Goal: Navigation & Orientation: Find specific page/section

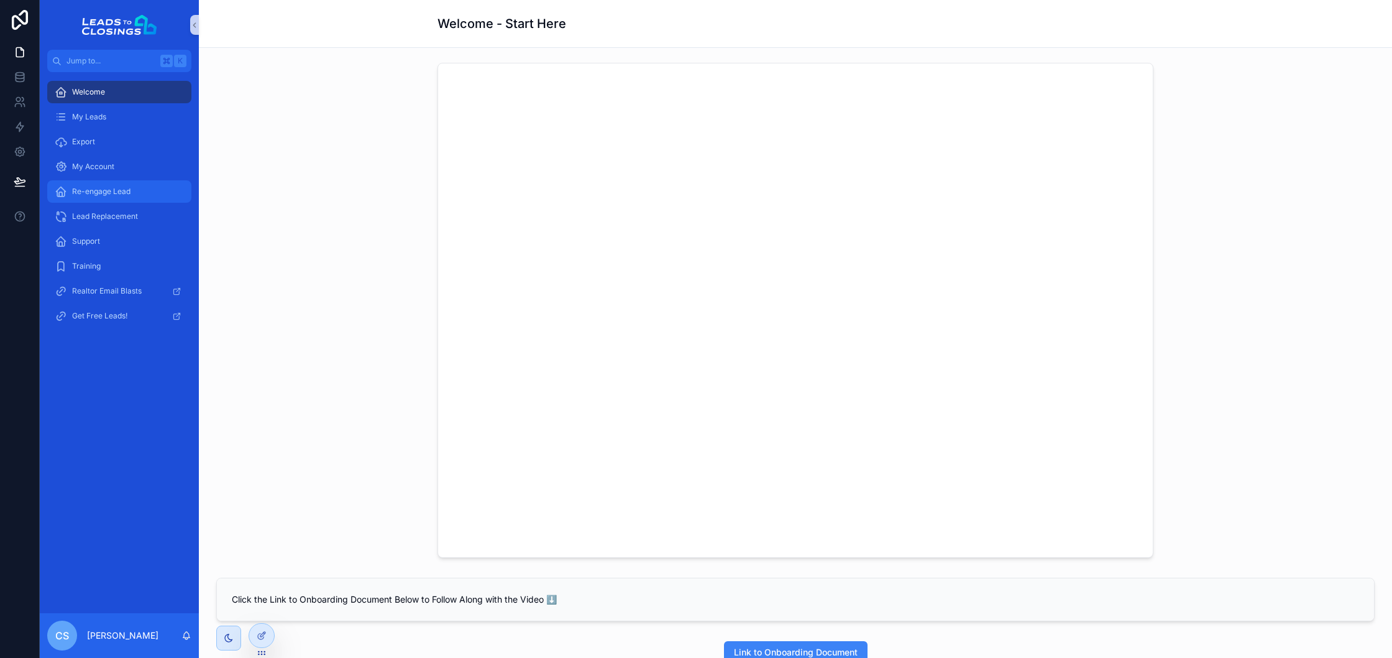
click at [145, 188] on div "Re-engage Lead" at bounding box center [119, 191] width 129 height 20
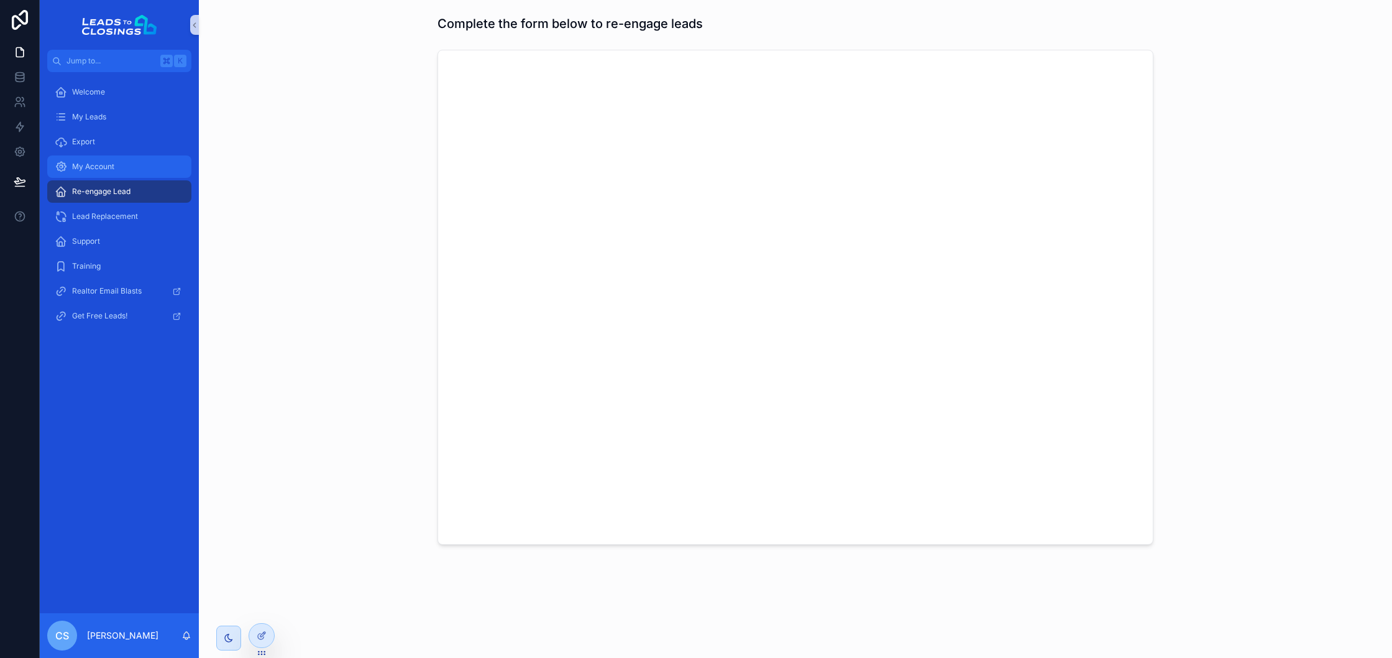
click at [112, 165] on span "My Account" at bounding box center [93, 167] width 42 height 10
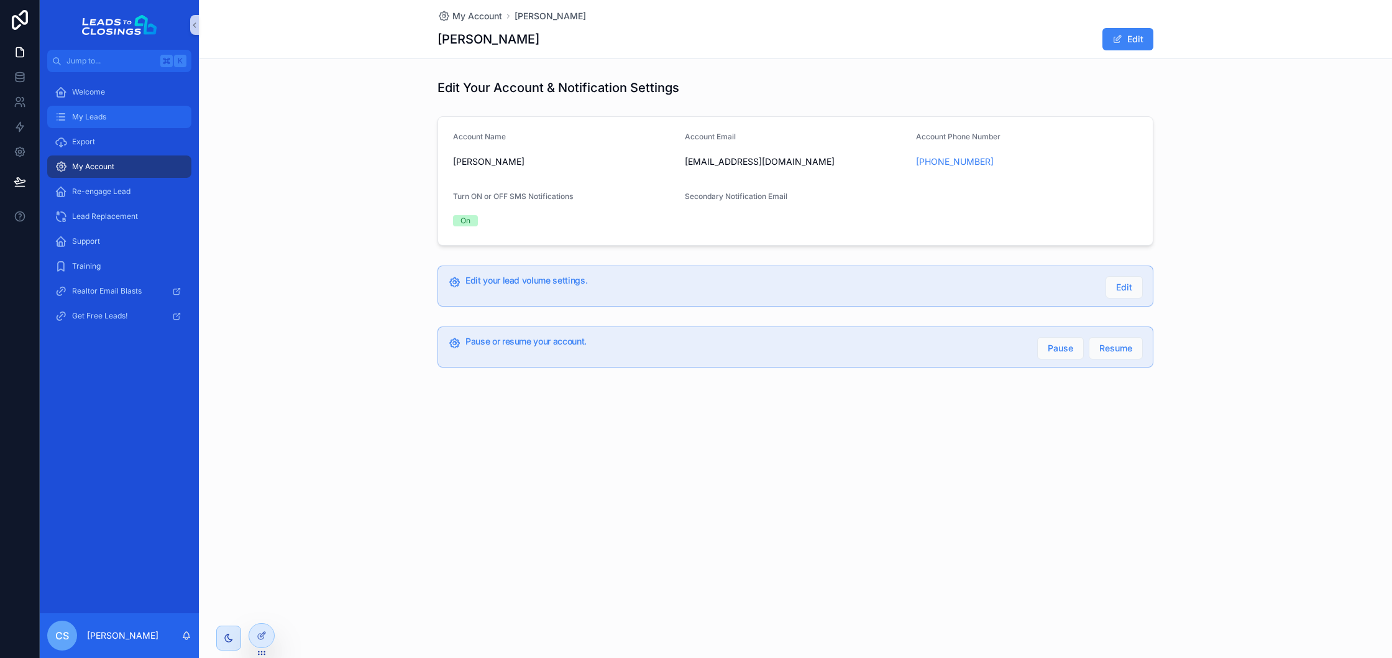
click at [82, 119] on span "My Leads" at bounding box center [89, 117] width 34 height 10
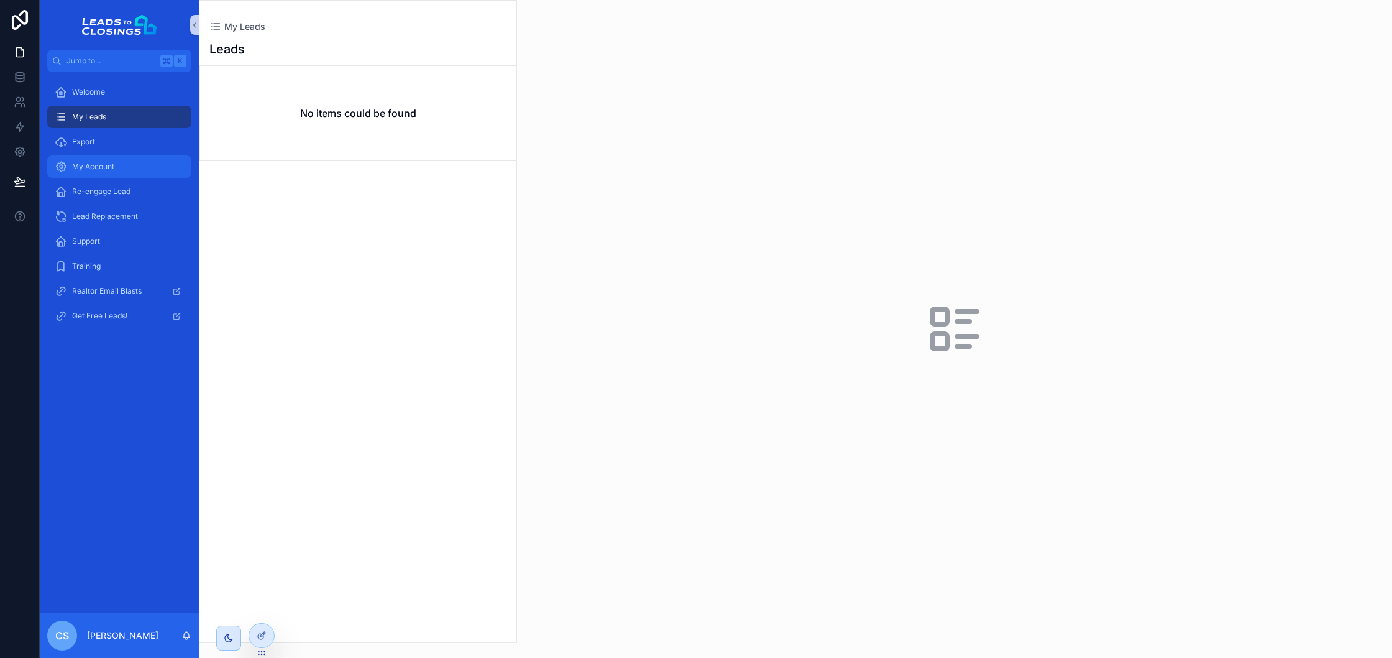
click at [134, 159] on div "My Account" at bounding box center [119, 167] width 129 height 20
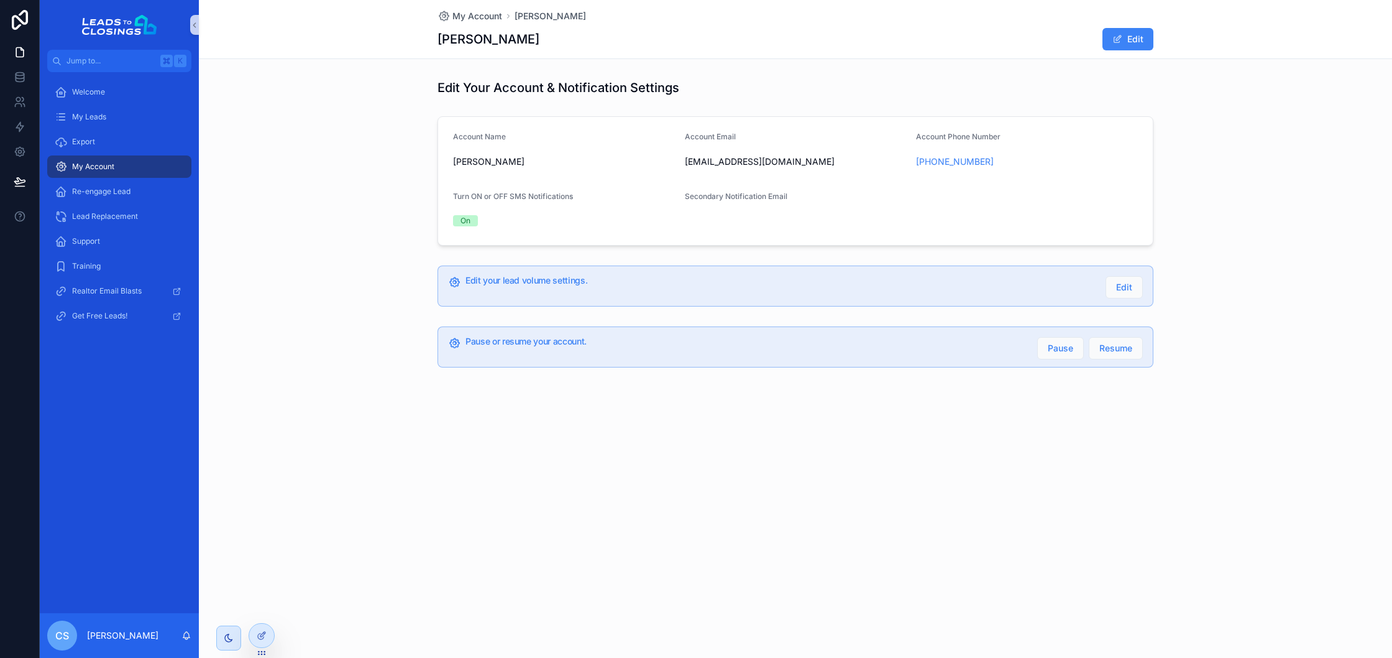
click at [127, 177] on link "My Account" at bounding box center [119, 166] width 144 height 22
click at [124, 185] on div "Re-engage Lead" at bounding box center [119, 191] width 129 height 20
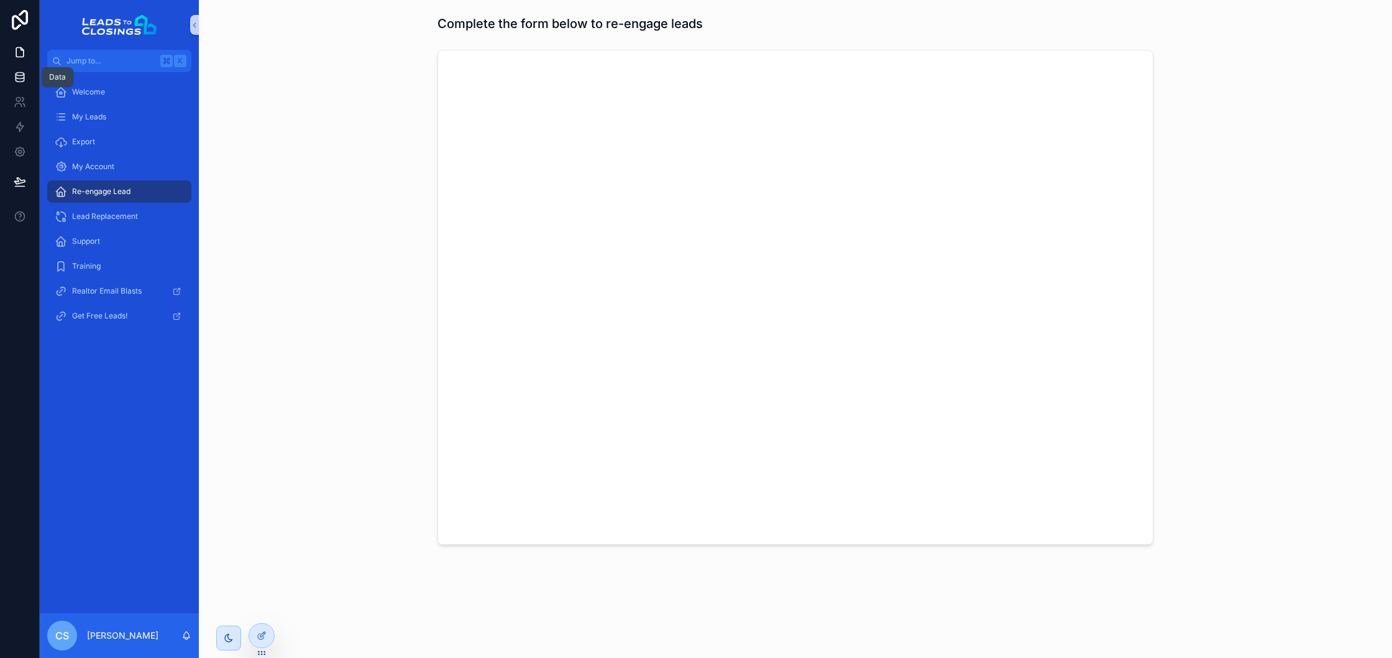
click at [23, 68] on link at bounding box center [19, 77] width 39 height 25
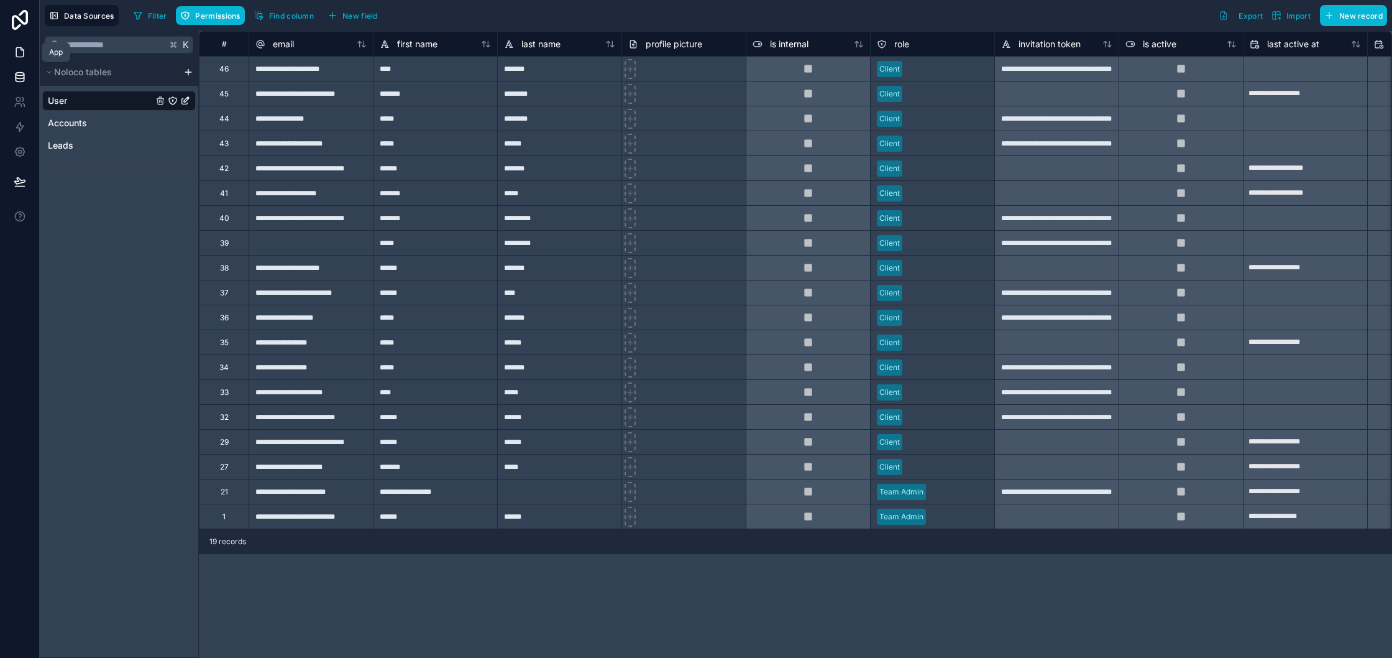
click at [29, 58] on link at bounding box center [19, 52] width 39 height 25
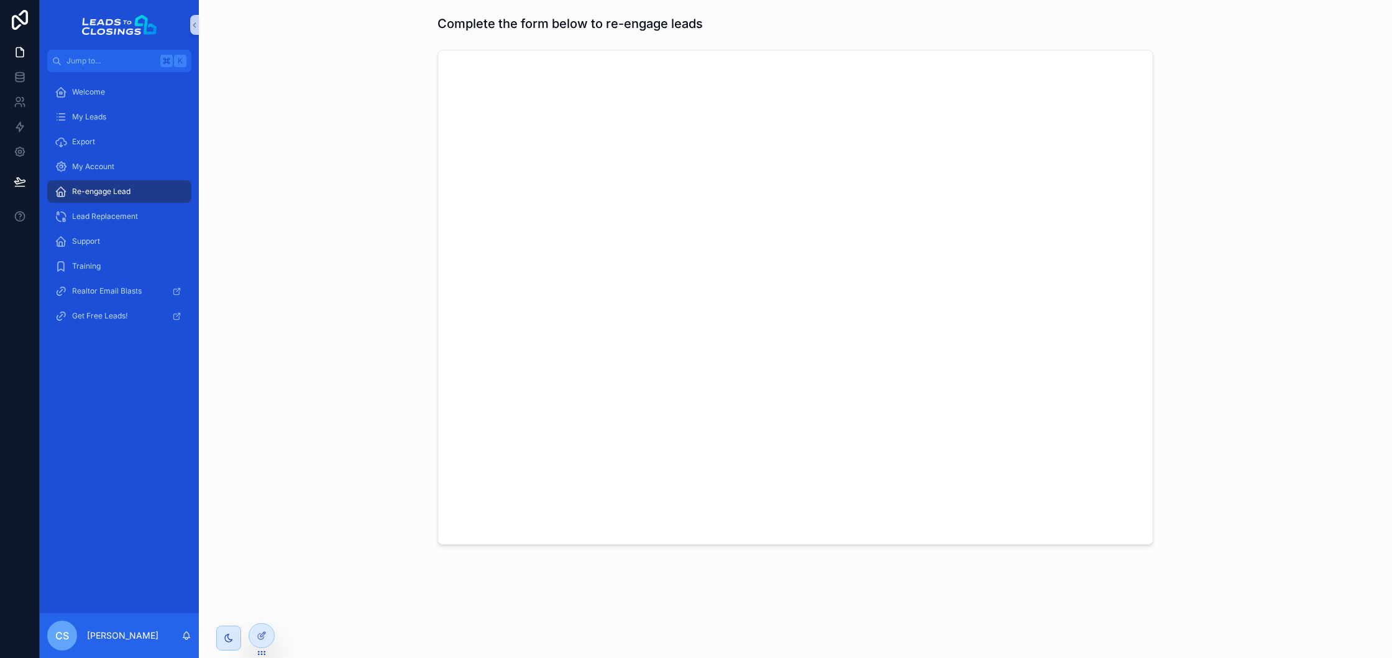
click at [116, 185] on div "Re-engage Lead" at bounding box center [119, 191] width 129 height 20
click at [228, 638] on icon "scrollable content" at bounding box center [228, 637] width 7 height 7
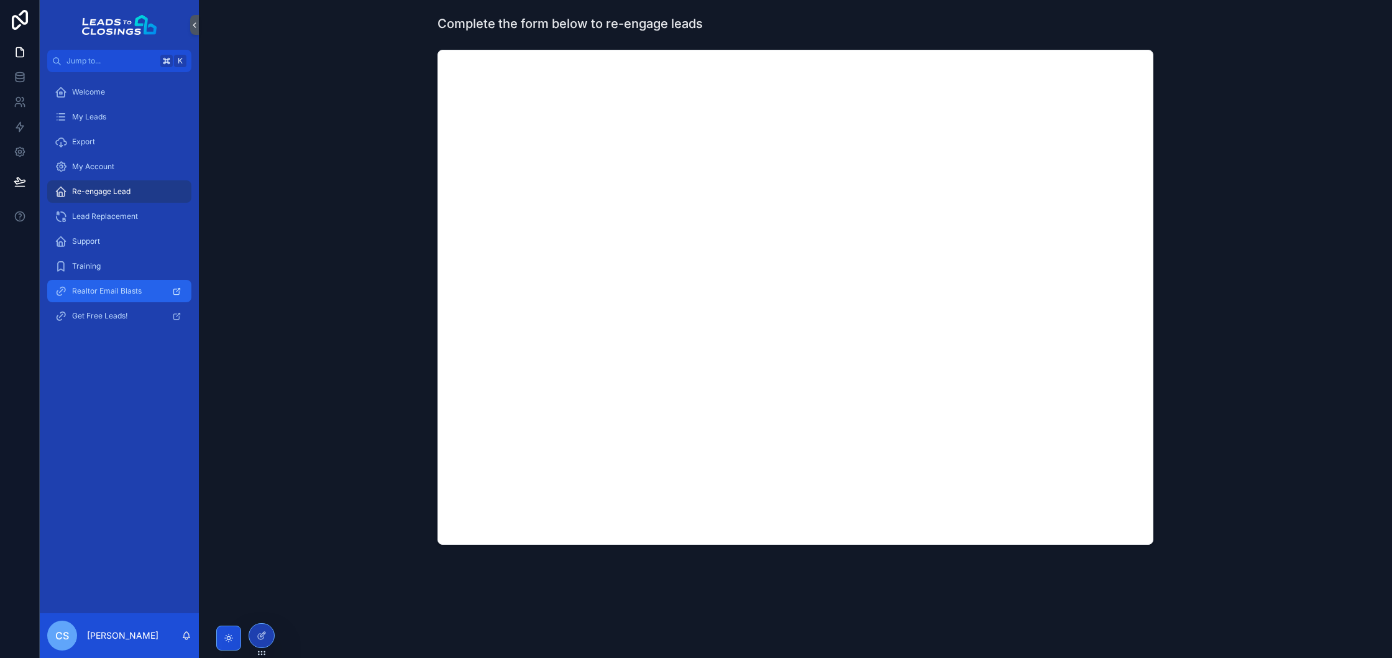
click at [119, 292] on span "Realtor Email Blasts" at bounding box center [107, 291] width 70 height 10
click at [80, 257] on div "Training" at bounding box center [119, 266] width 129 height 20
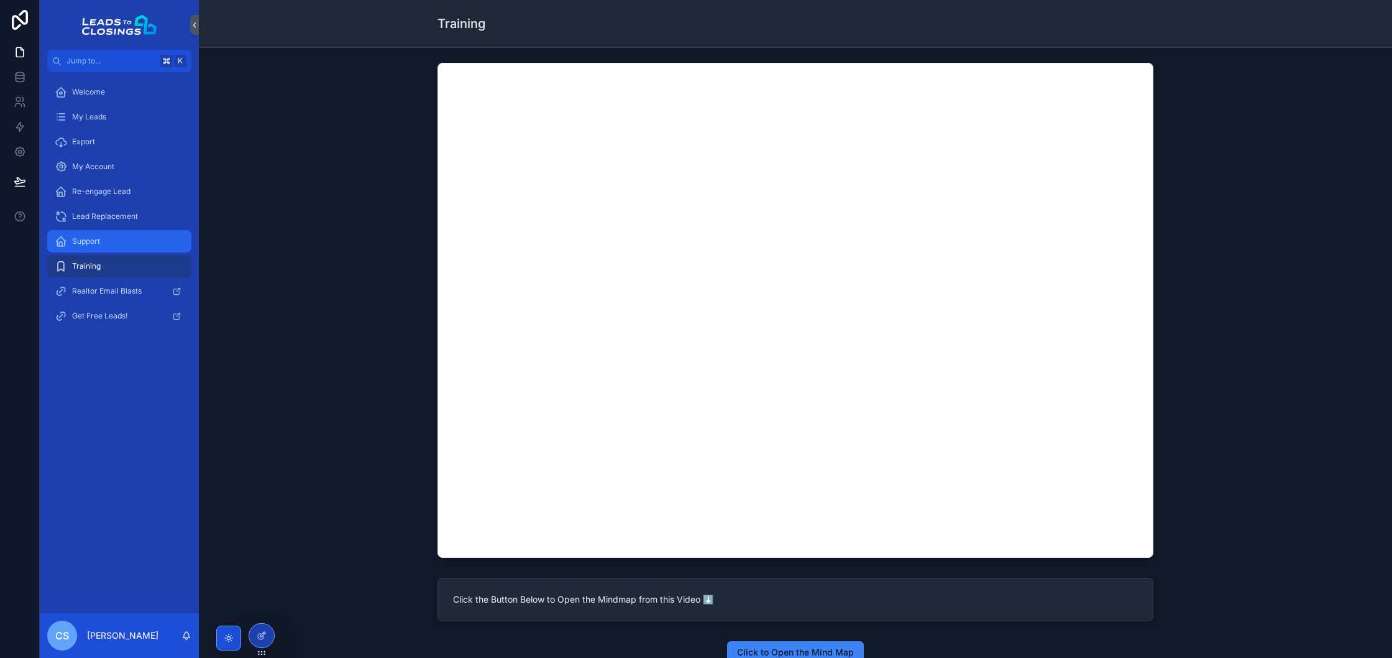
click at [116, 240] on div "Support" at bounding box center [119, 241] width 129 height 20
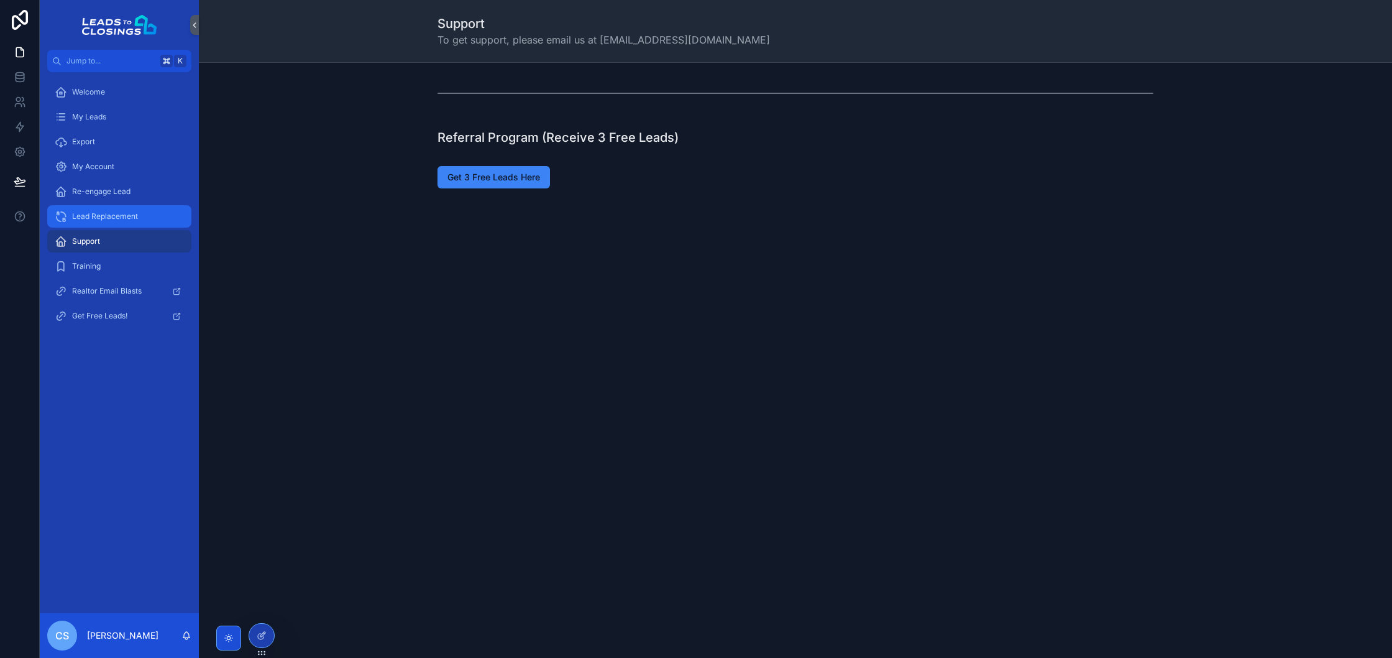
click at [119, 214] on span "Lead Replacement" at bounding box center [105, 216] width 66 height 10
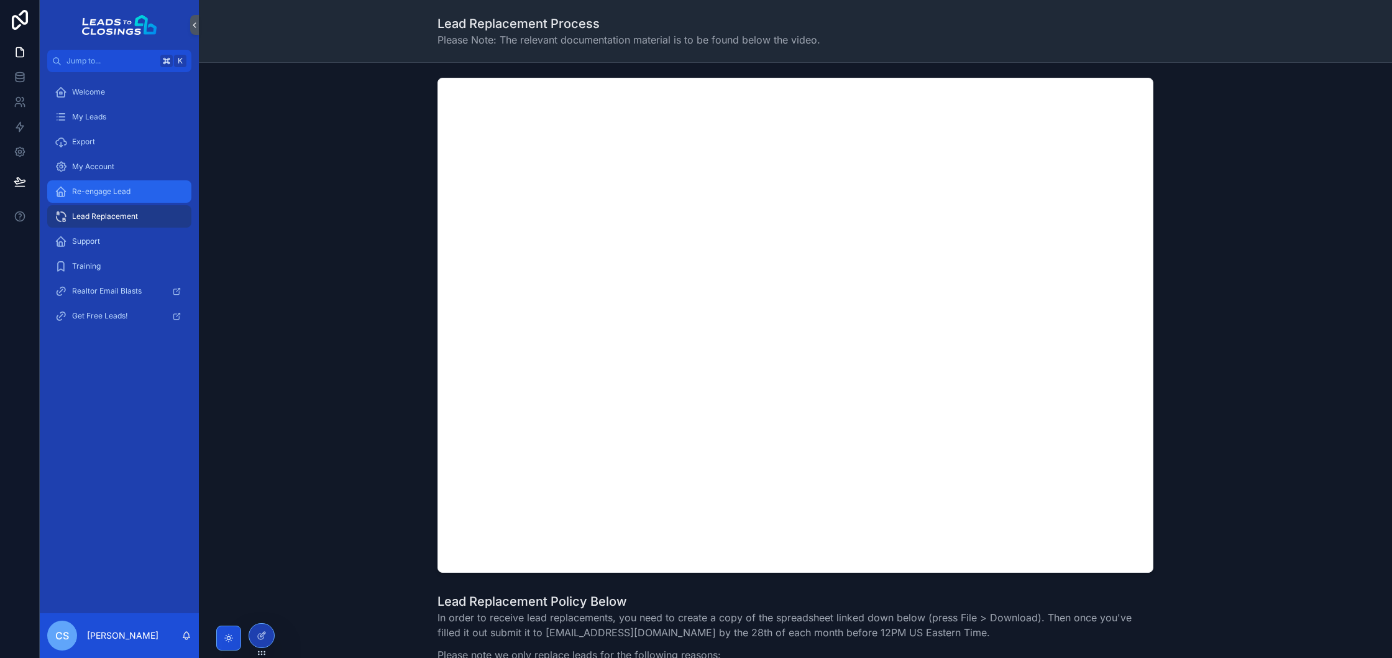
click at [122, 191] on span "Re-engage Lead" at bounding box center [101, 191] width 58 height 10
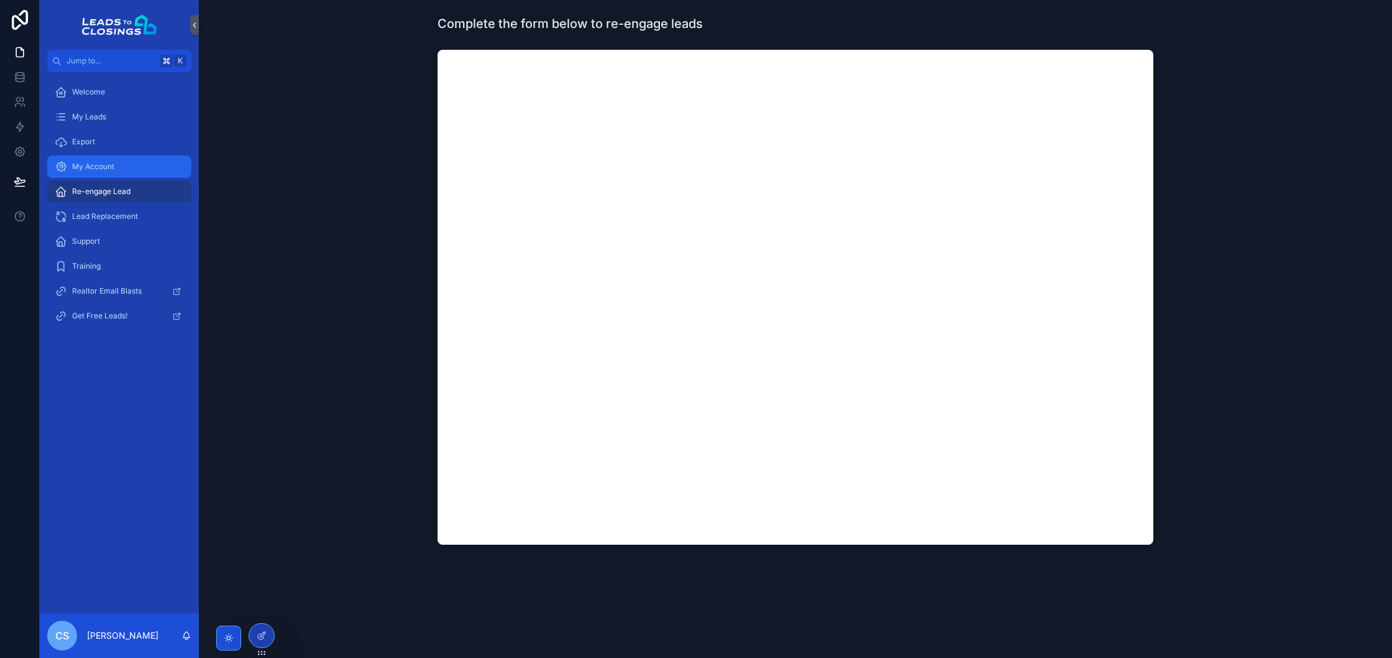
click at [127, 165] on div "My Account" at bounding box center [119, 167] width 129 height 20
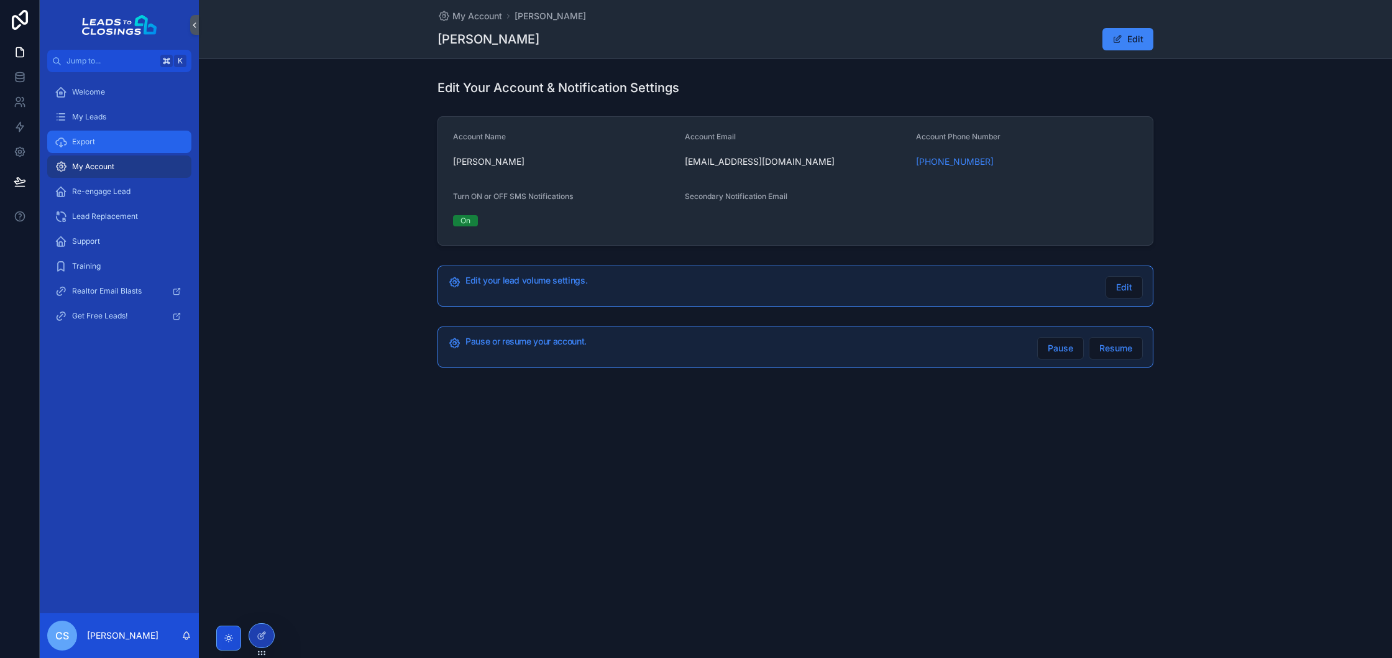
click at [146, 132] on div "Export" at bounding box center [119, 142] width 129 height 20
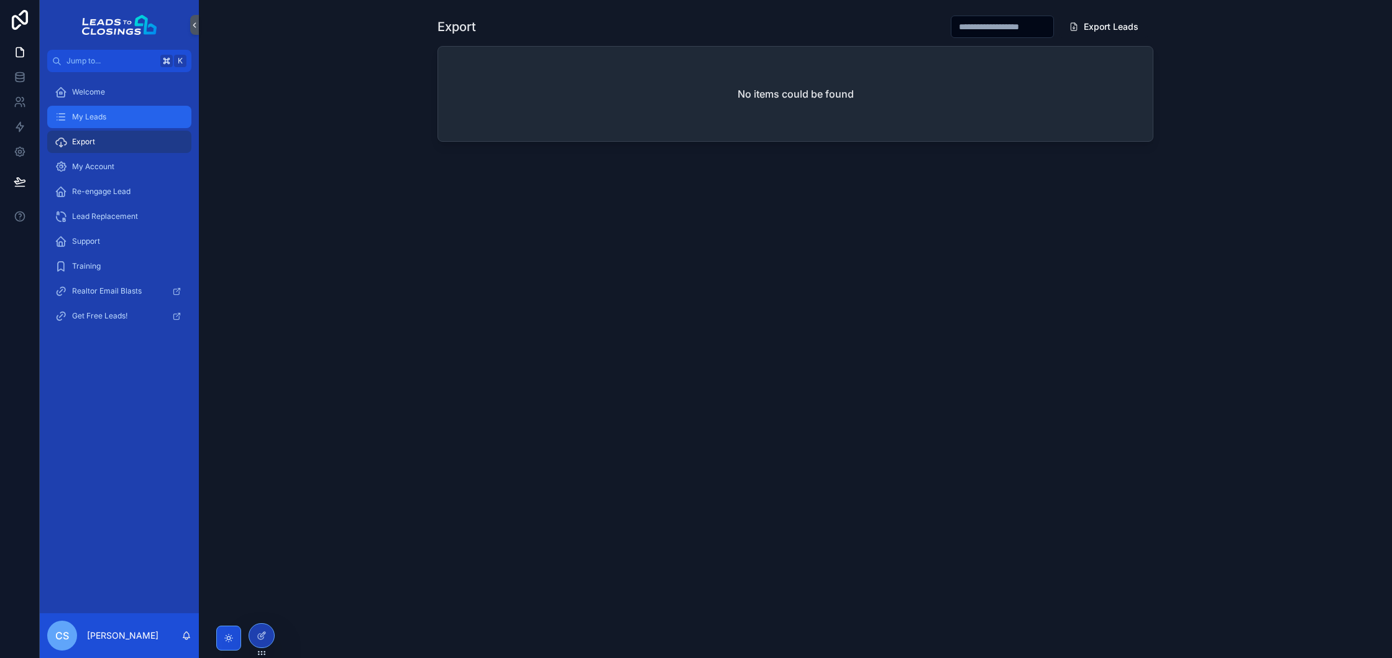
click at [145, 114] on div "My Leads" at bounding box center [119, 117] width 129 height 20
